Goal: Check status: Check status

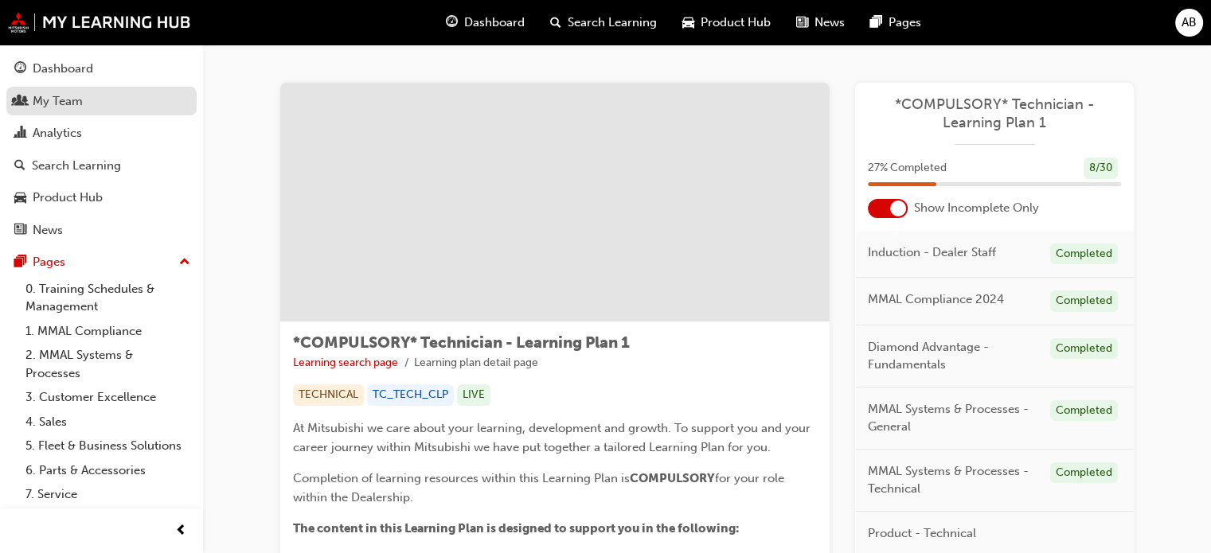
click at [84, 107] on div "My Team" at bounding box center [101, 102] width 174 height 20
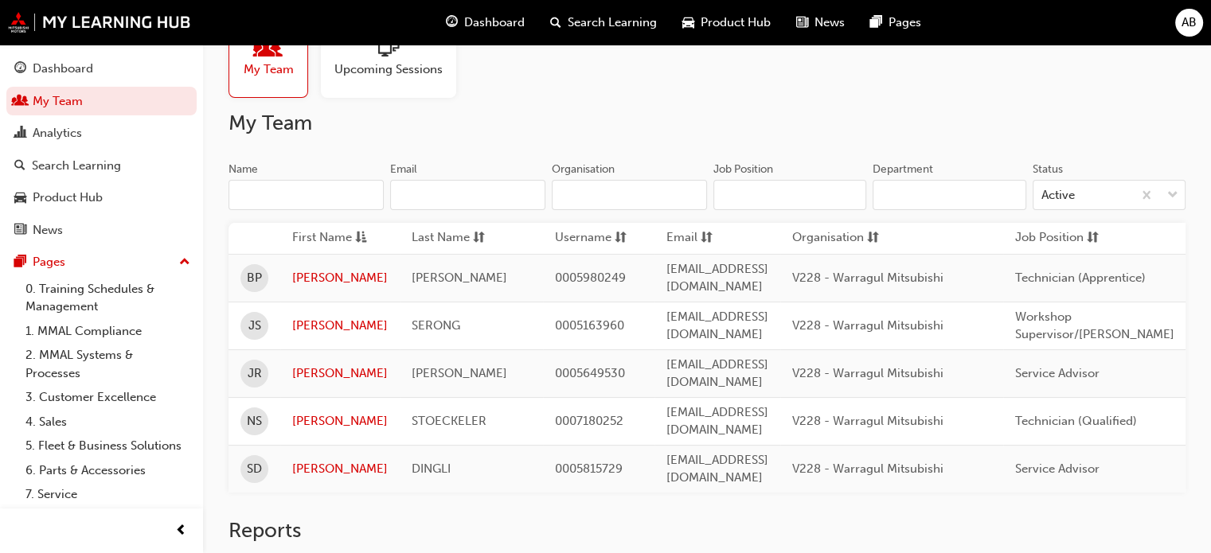
scroll to position [80, 0]
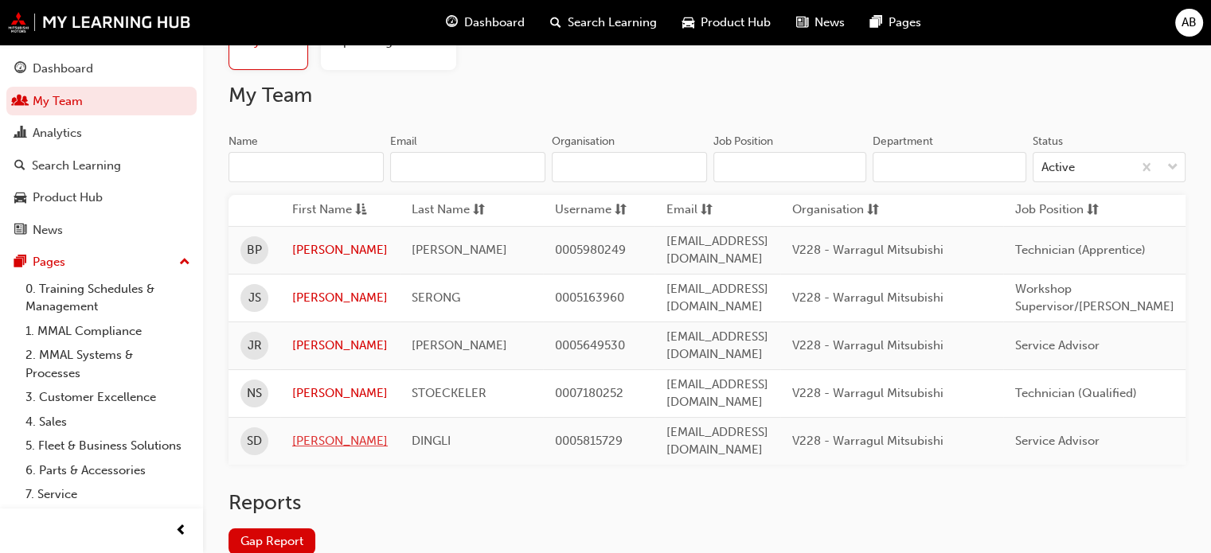
click at [328, 432] on link "[PERSON_NAME]" at bounding box center [340, 441] width 96 height 18
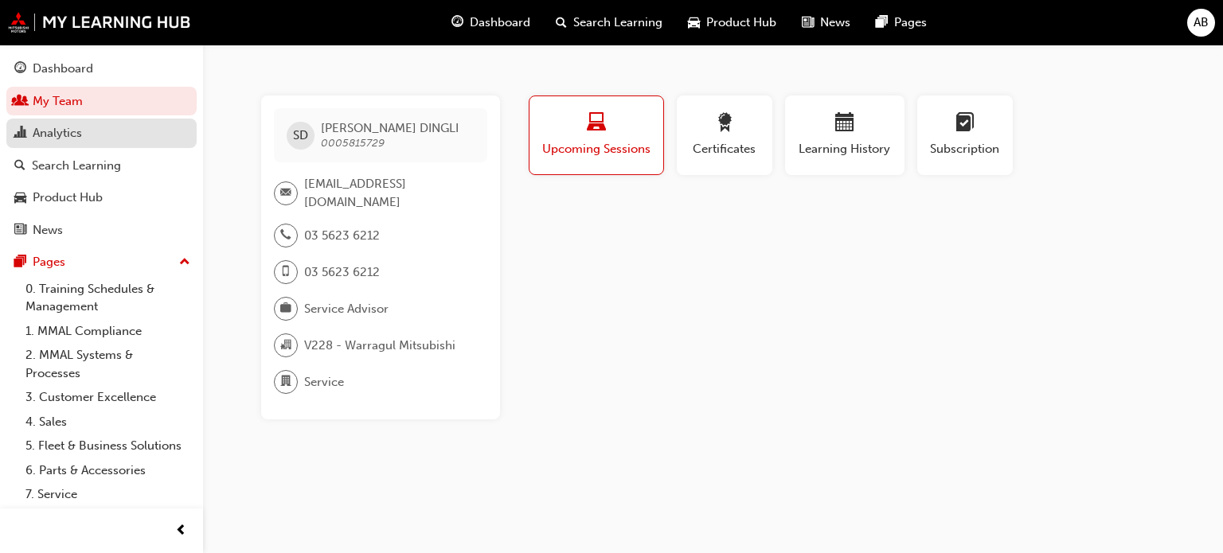
click at [73, 133] on div "Analytics" at bounding box center [57, 133] width 49 height 18
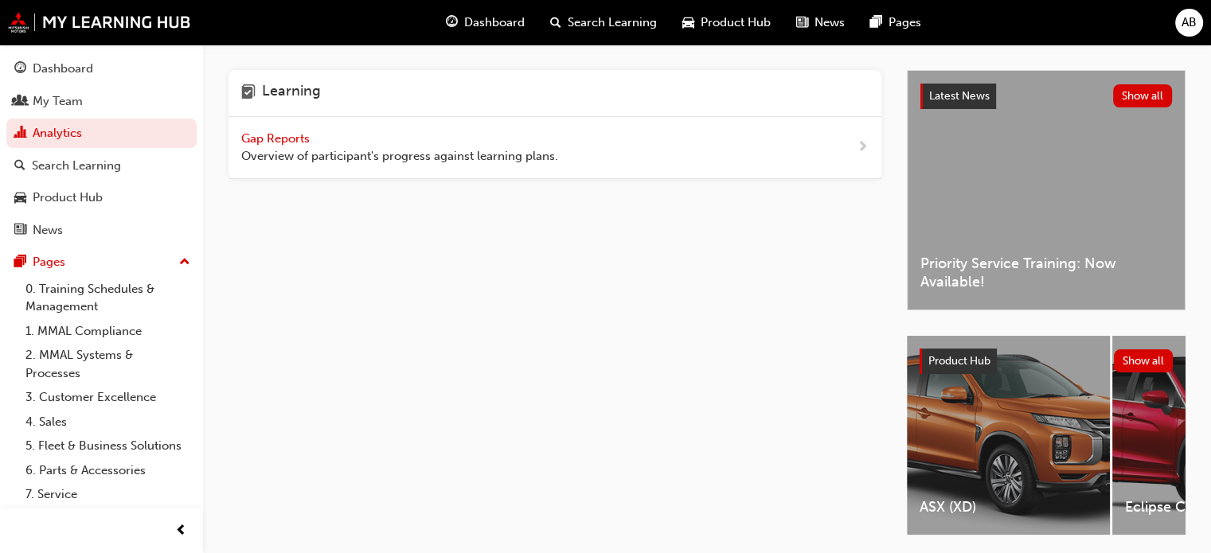
click at [297, 139] on span "Gap Reports" at bounding box center [277, 138] width 72 height 14
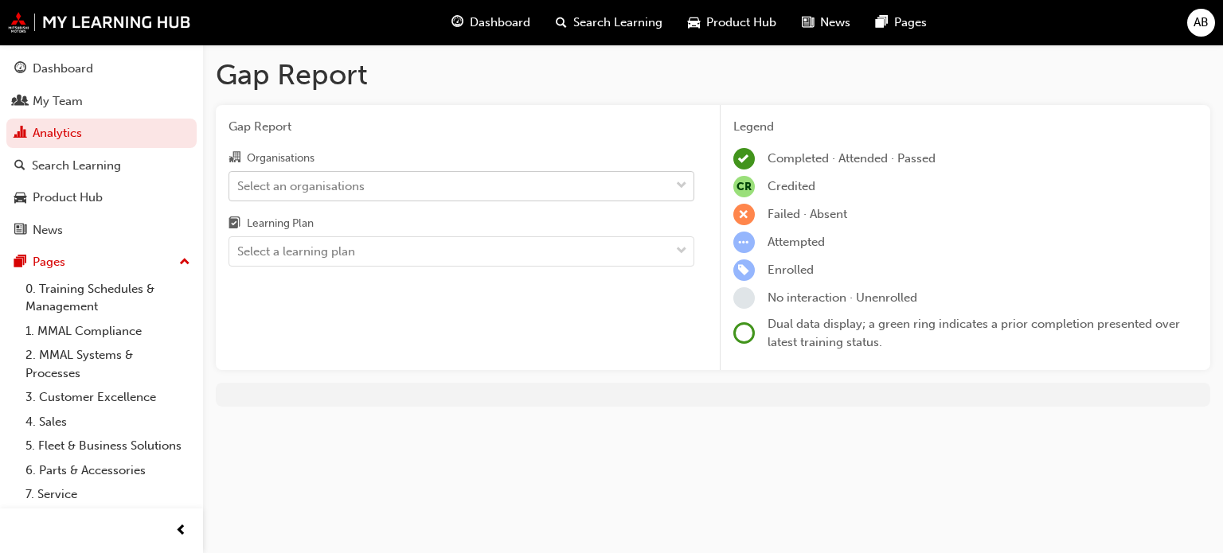
click at [326, 176] on div "Select an organisations" at bounding box center [449, 186] width 440 height 28
click at [239, 178] on input "Organisations Select an organisations" at bounding box center [238, 185] width 2 height 14
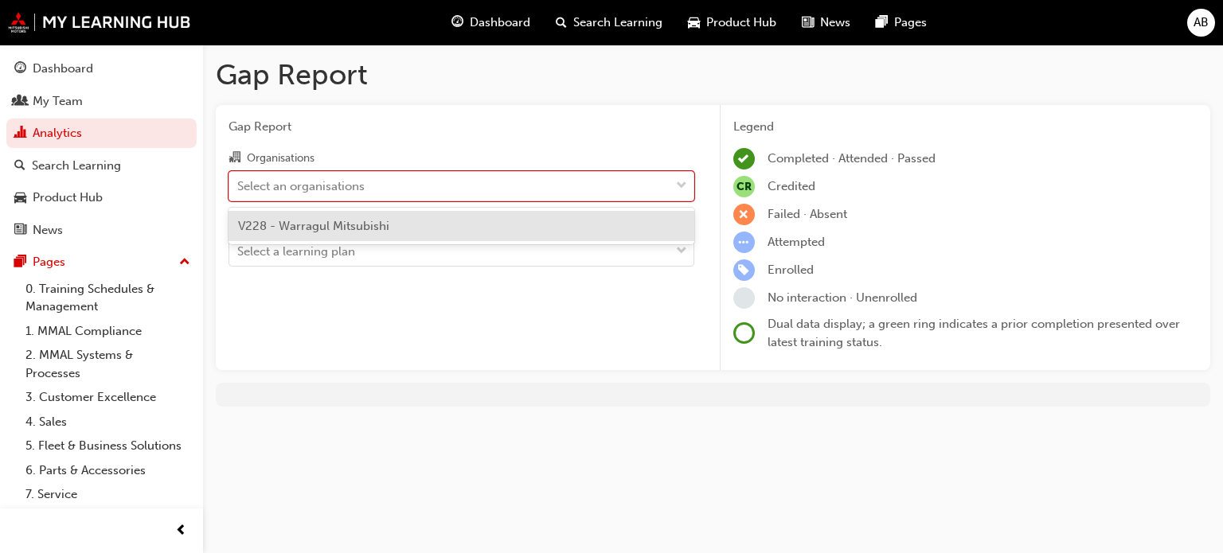
click at [325, 226] on span "V228 - Warragul Mitsubishi" at bounding box center [313, 226] width 151 height 14
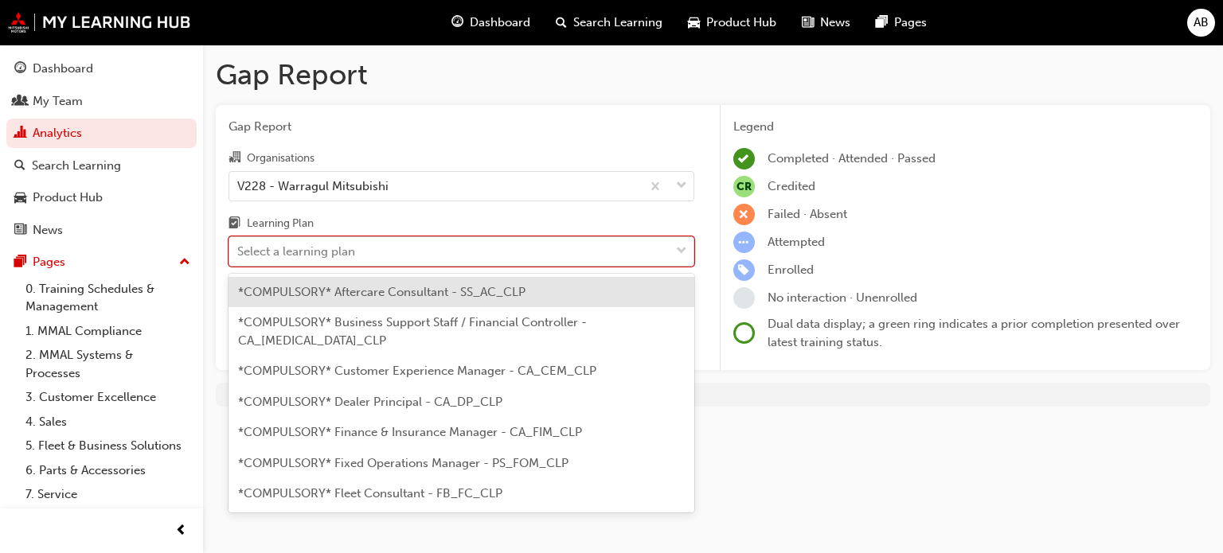
click at [333, 252] on div "Select a learning plan" at bounding box center [296, 252] width 118 height 18
click at [239, 252] on input "Learning Plan option *COMPULSORY* Aftercare Consultant - SS_AC_CLP focused, 1 o…" at bounding box center [238, 251] width 2 height 14
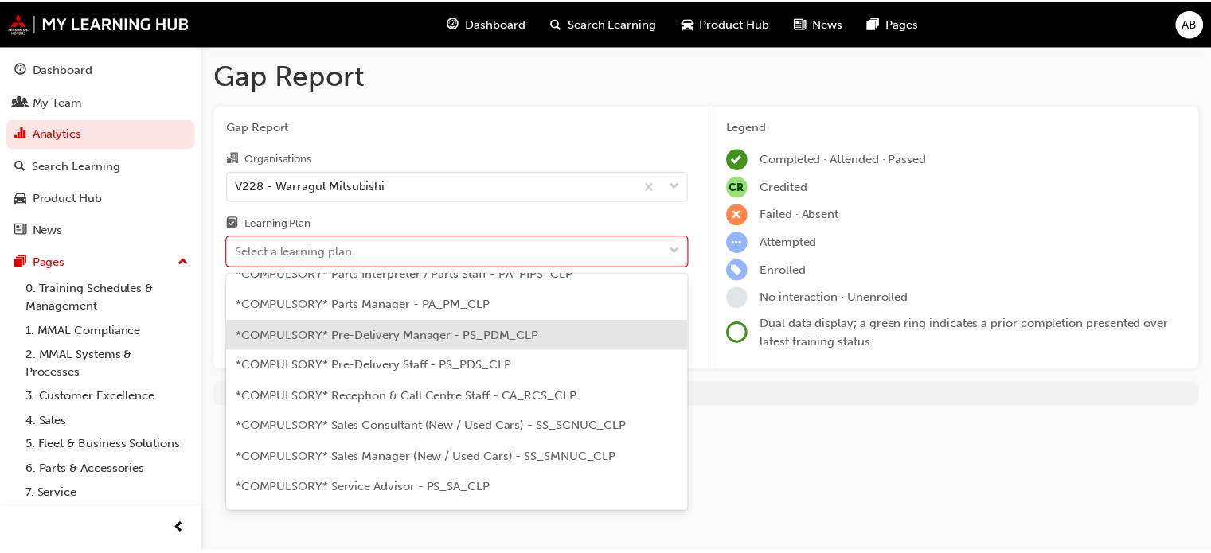
scroll to position [398, 0]
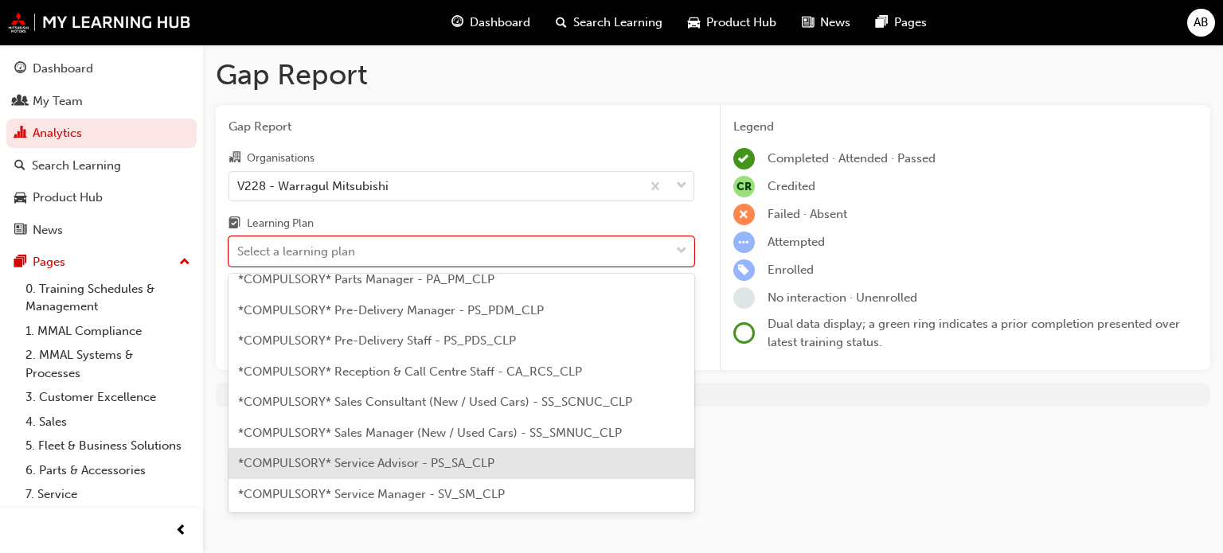
click at [369, 456] on span "*COMPULSORY* Service Advisor - PS_SA_CLP" at bounding box center [366, 463] width 256 height 14
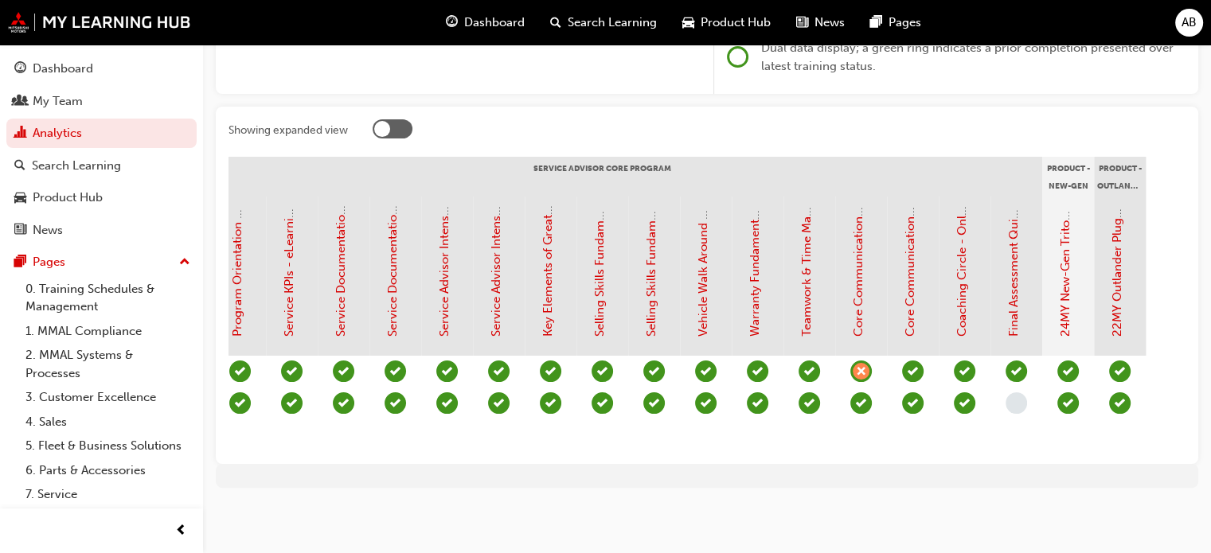
scroll to position [0, 1631]
